Goal: Transaction & Acquisition: Purchase product/service

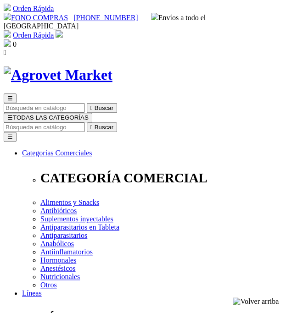
select select "0"
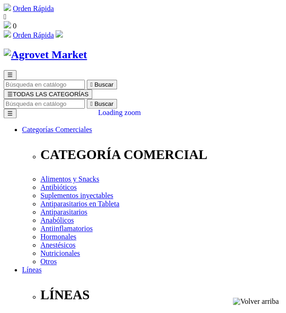
drag, startPoint x: 128, startPoint y: 190, endPoint x: 98, endPoint y: 93, distance: 101.3
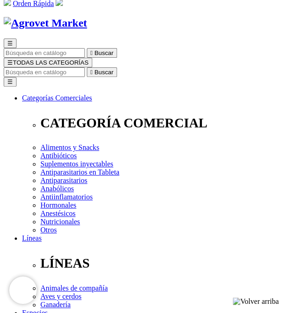
scroll to position [13, 0]
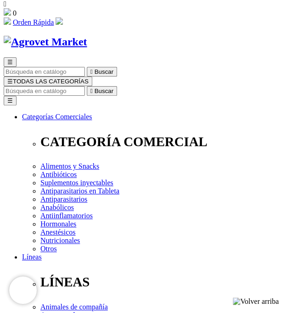
drag, startPoint x: 177, startPoint y: 174, endPoint x: 267, endPoint y: 104, distance: 113.7
drag, startPoint x: 123, startPoint y: 187, endPoint x: 270, endPoint y: 221, distance: 150.0
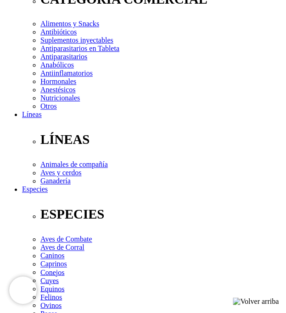
scroll to position [171, 0]
